Goal: Transaction & Acquisition: Purchase product/service

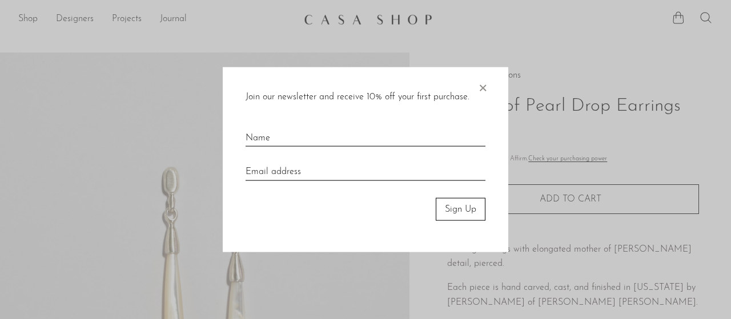
click at [481, 93] on span "×" at bounding box center [482, 85] width 11 height 37
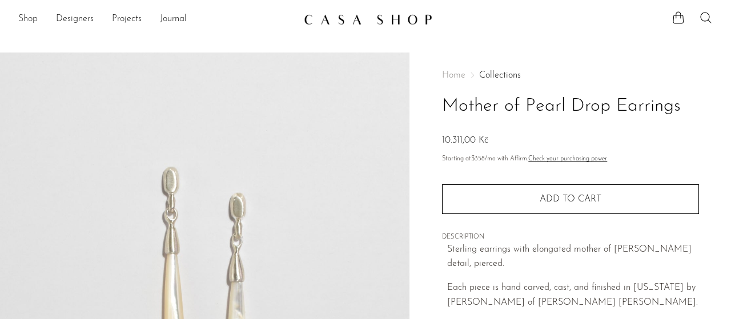
click at [29, 22] on link "Shop" at bounding box center [27, 19] width 19 height 15
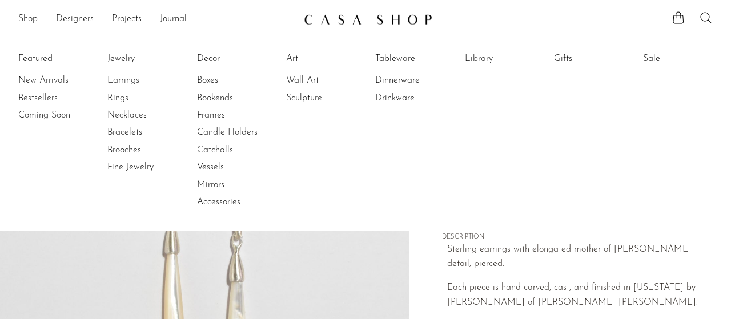
click at [131, 83] on link "Earrings" at bounding box center [150, 80] width 86 height 13
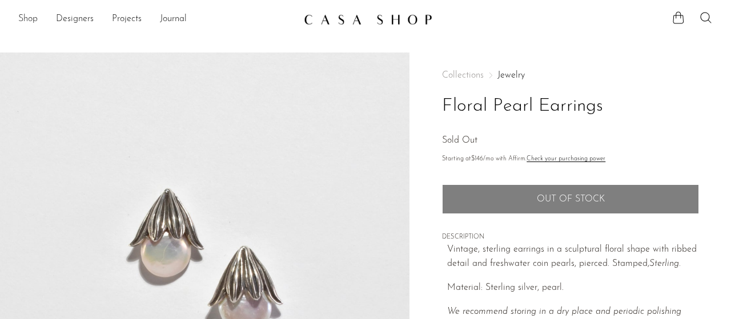
click at [29, 19] on link "Shop" at bounding box center [27, 19] width 19 height 15
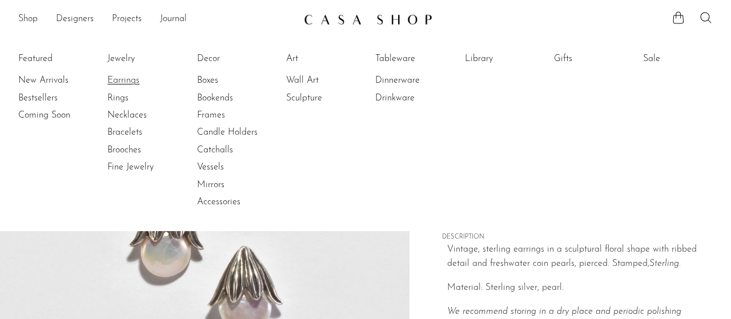
click at [132, 75] on link "Earrings" at bounding box center [150, 80] width 86 height 13
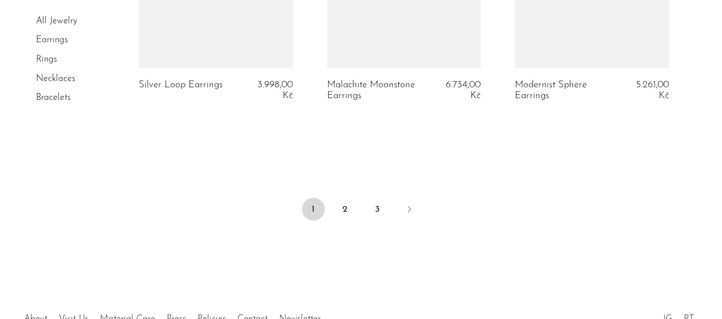
scroll to position [3309, 0]
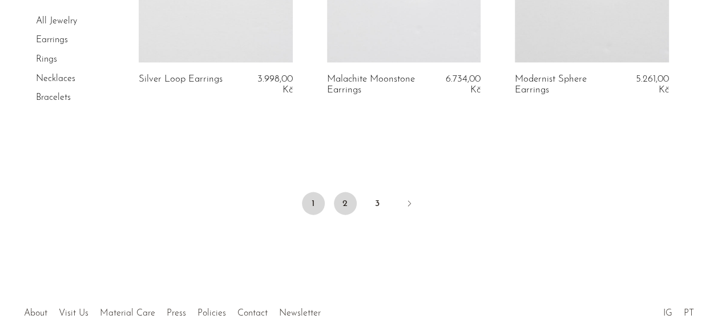
click at [343, 192] on link "2" at bounding box center [345, 203] width 23 height 23
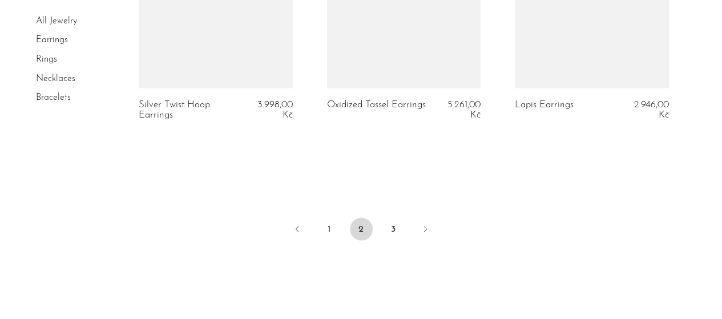
scroll to position [3279, 0]
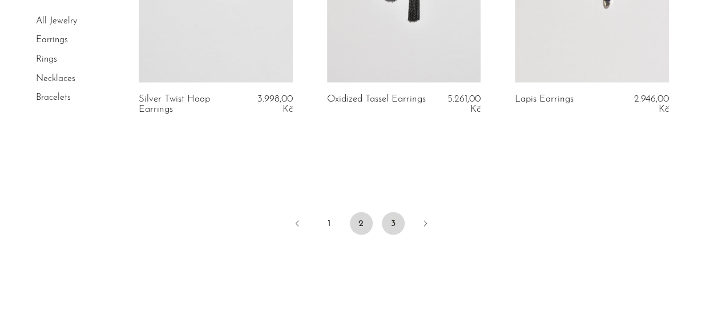
click at [388, 220] on link "3" at bounding box center [393, 223] width 23 height 23
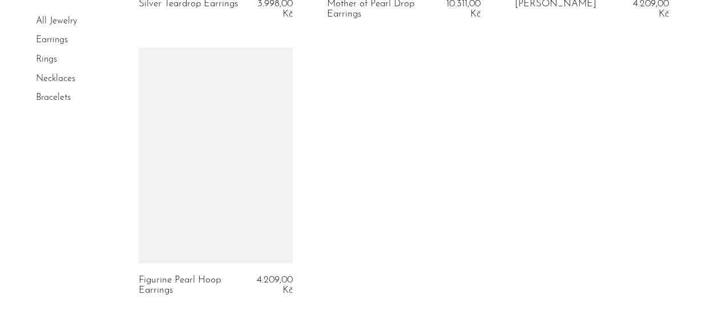
scroll to position [1163, 0]
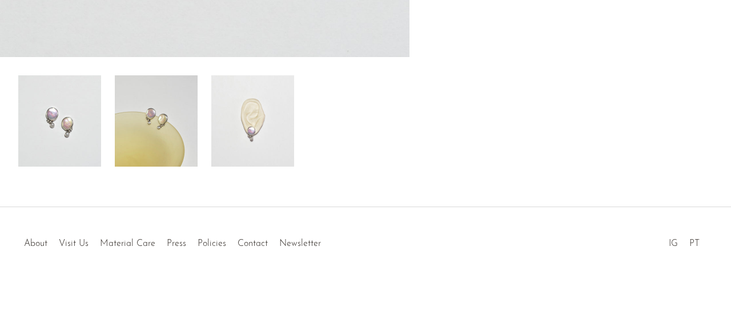
scroll to position [420, 0]
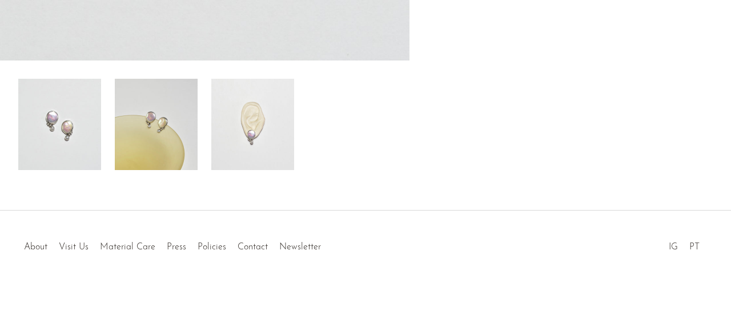
click at [260, 131] on img at bounding box center [252, 124] width 83 height 91
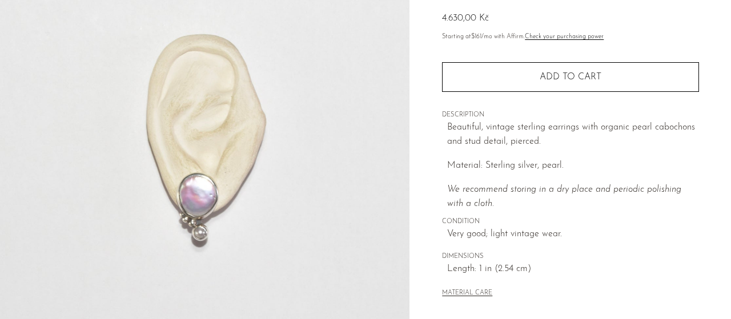
scroll to position [118, 0]
